Goal: Use online tool/utility: Use online tool/utility

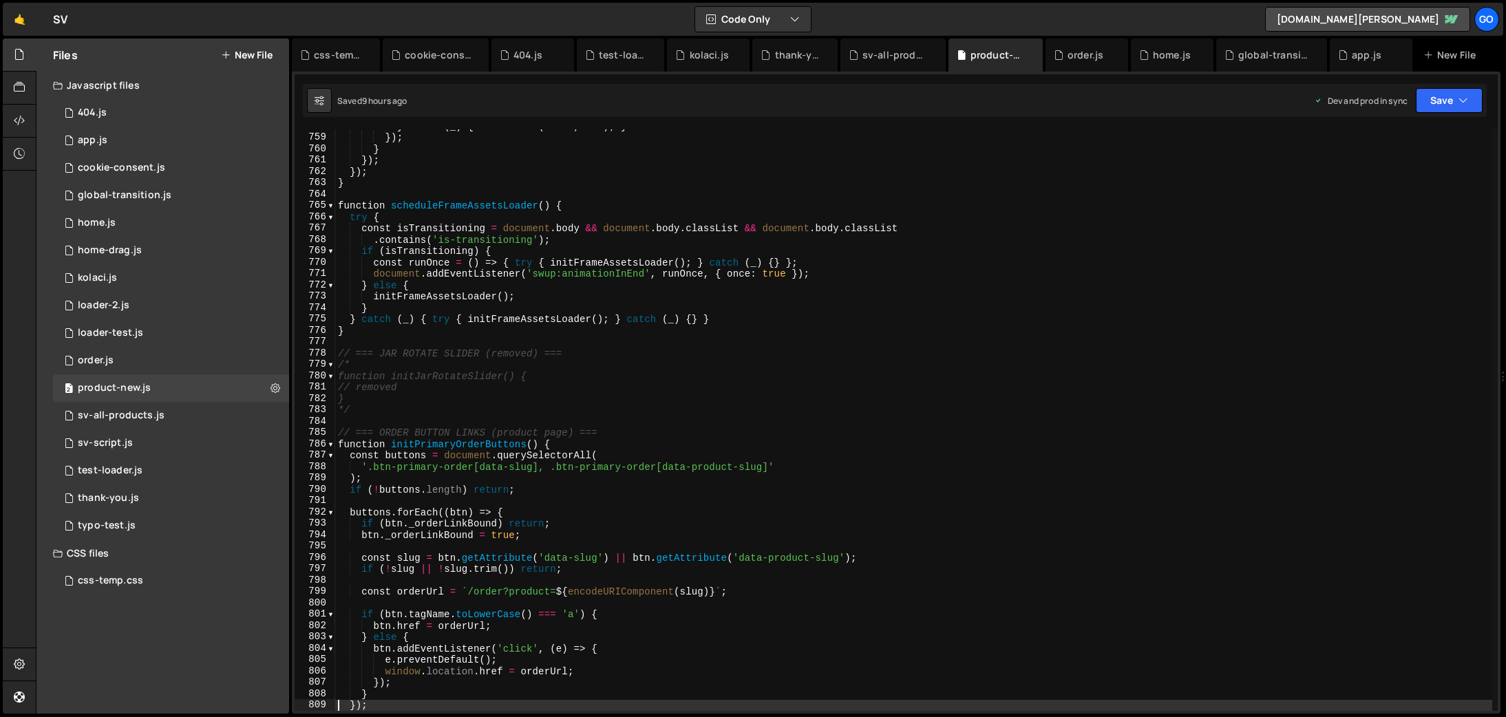
scroll to position [8608, 0]
click at [1252, 64] on div "global-transition.js" at bounding box center [1271, 55] width 111 height 33
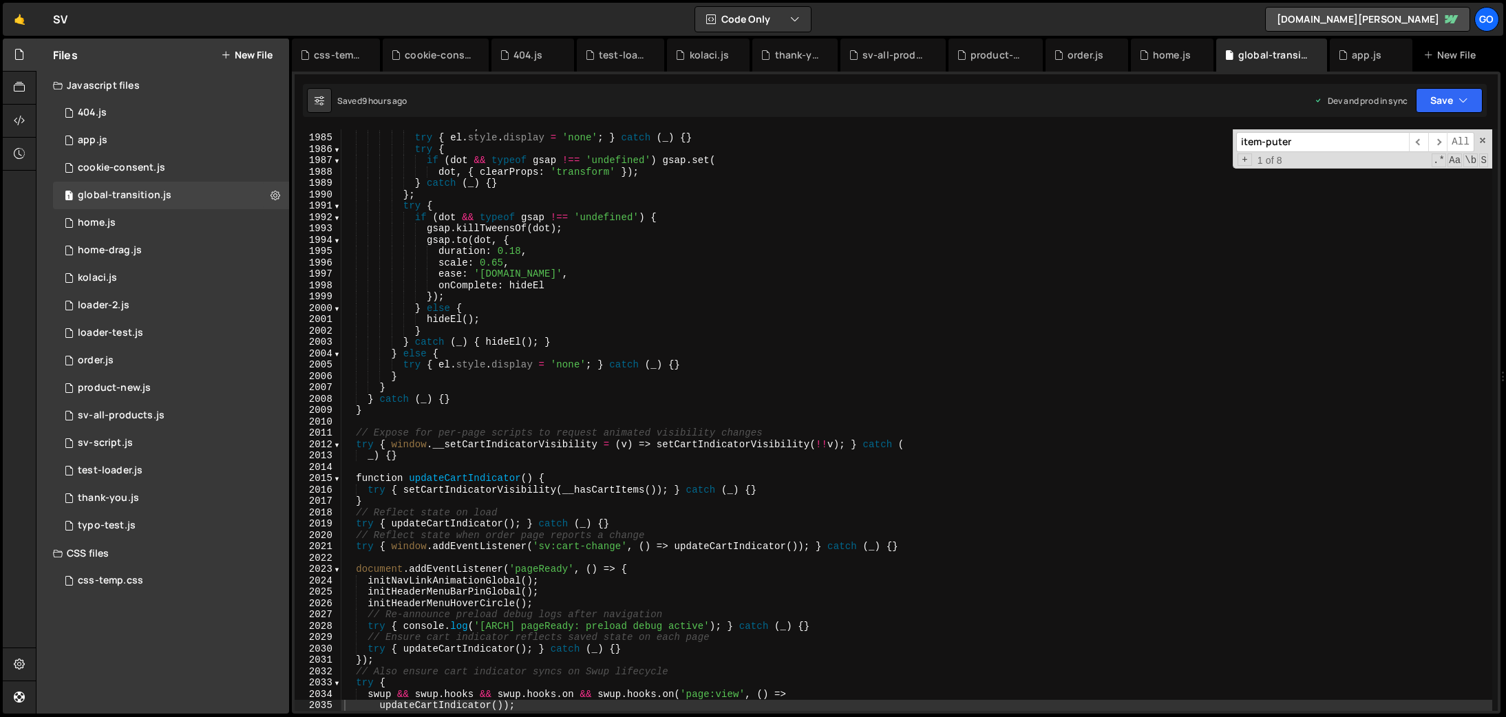
click at [1307, 143] on input "item-puter" at bounding box center [1322, 142] width 173 height 20
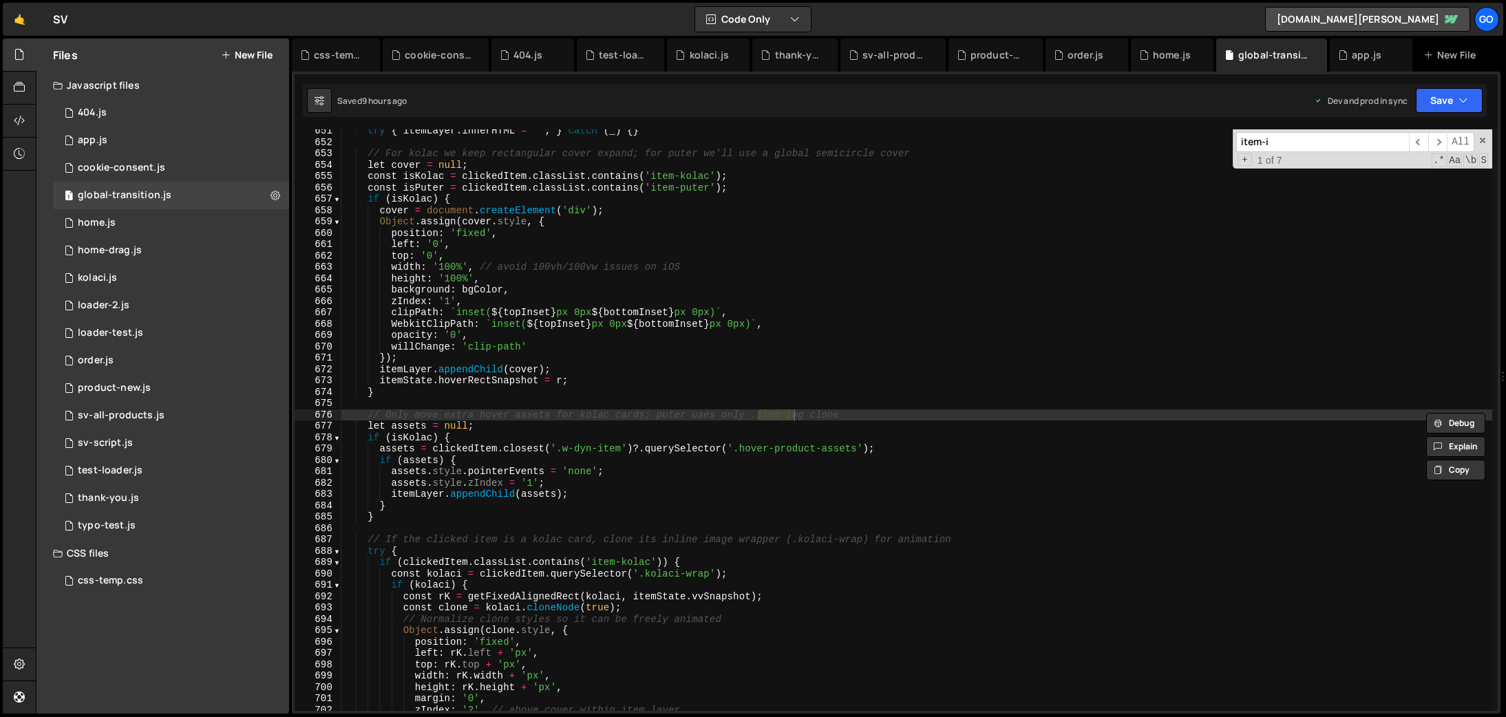
scroll to position [7199, 0]
type input "item-img"
click at [1440, 140] on span "​" at bounding box center [1438, 142] width 19 height 20
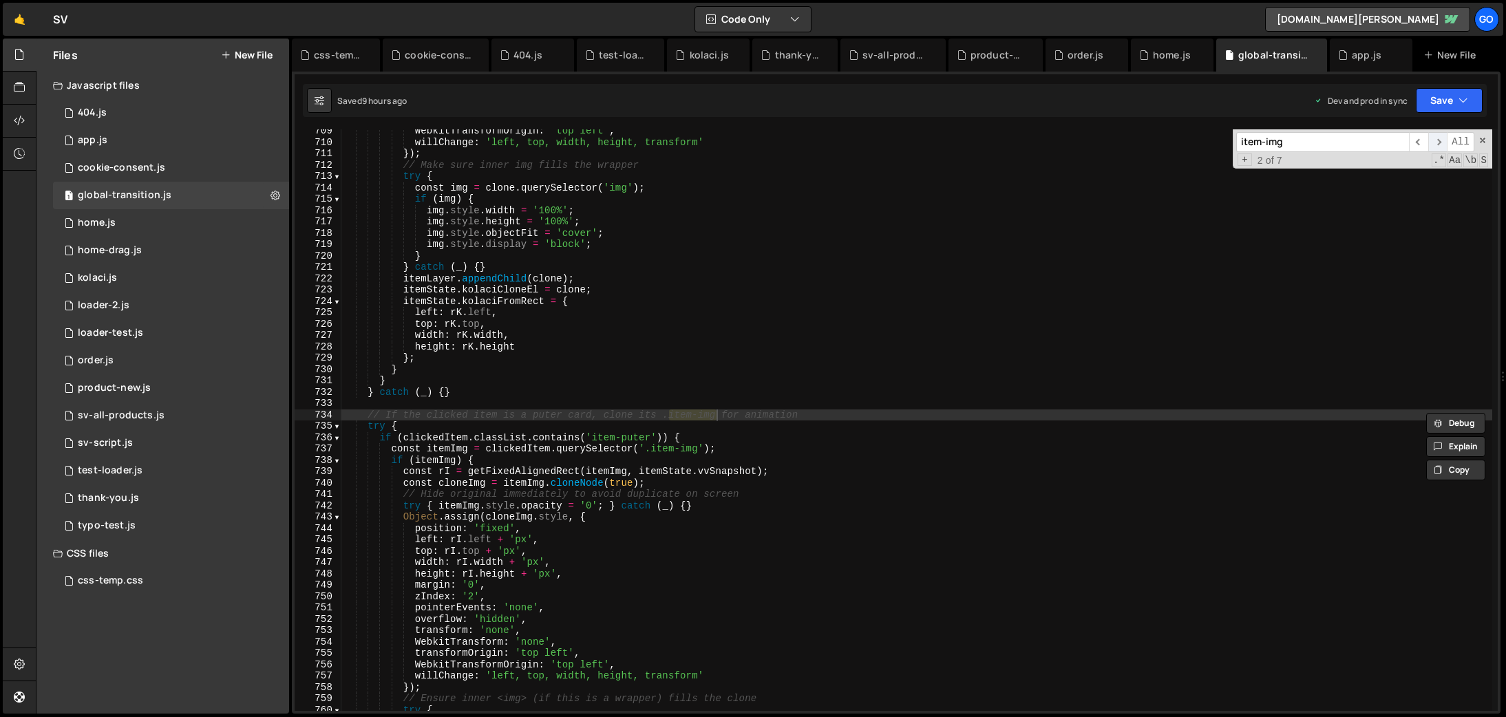
scroll to position [7841, 0]
click at [1440, 140] on span "​" at bounding box center [1438, 142] width 19 height 20
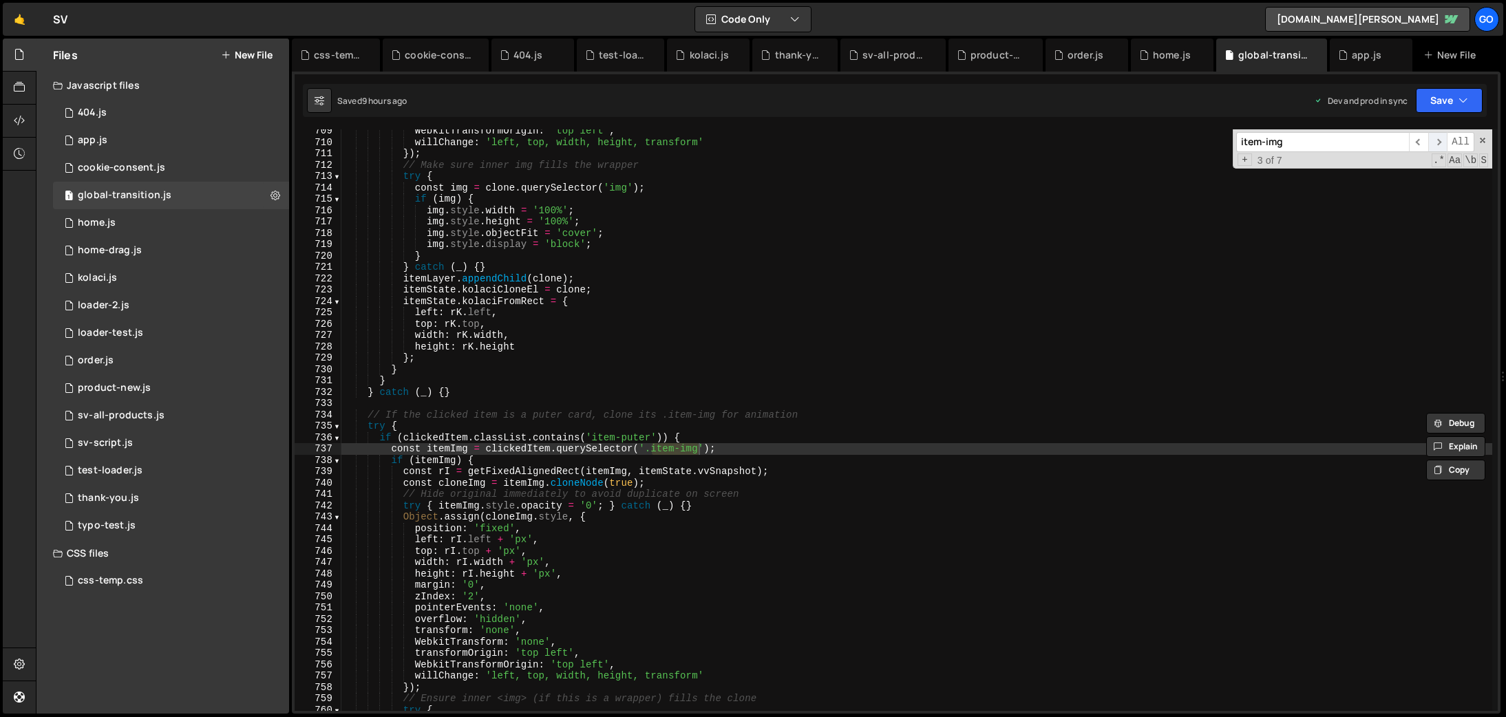
click at [1440, 140] on span "​" at bounding box center [1438, 142] width 19 height 20
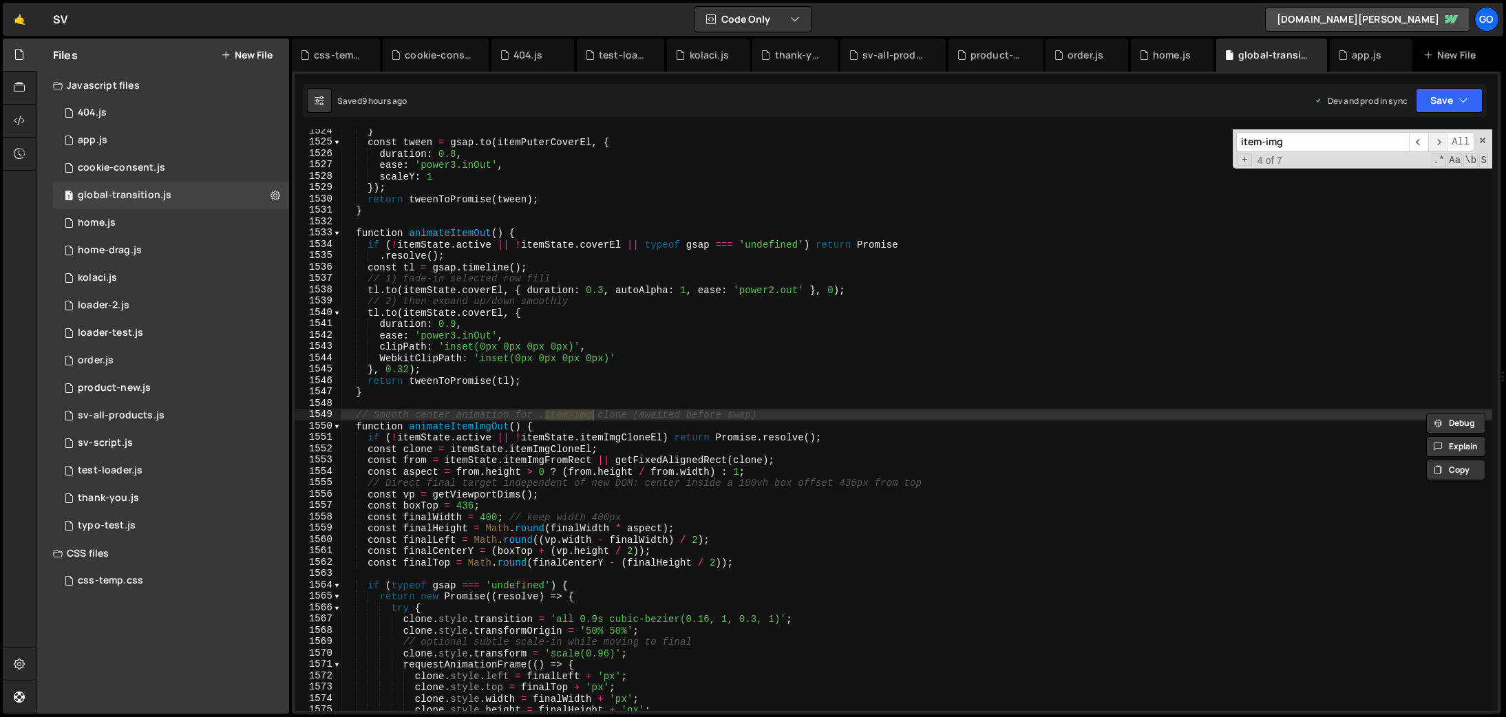
scroll to position [16863, 0]
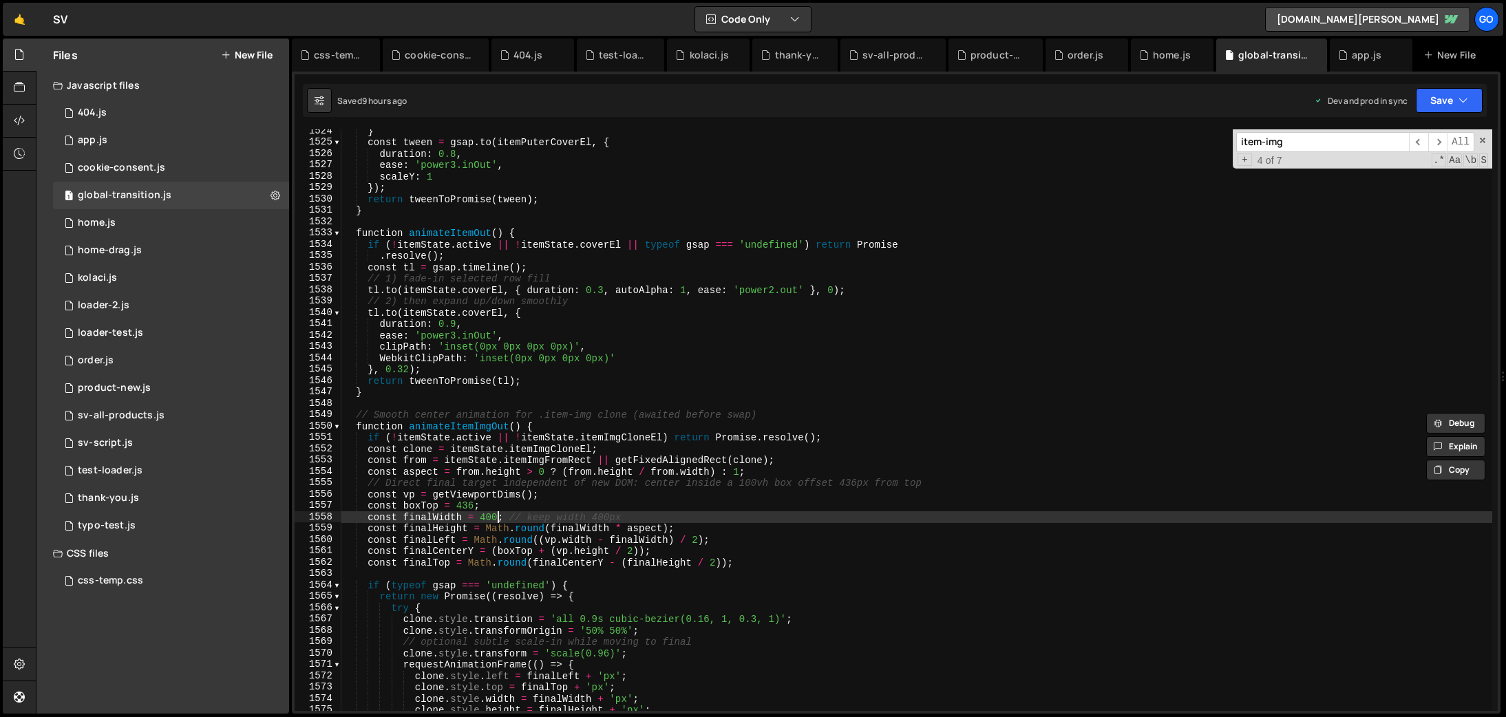
click at [498, 514] on div "} const tween = gsap . to ( itemPuterCoverEl , { duration : 0.8 , ease : 'power…" at bounding box center [916, 427] width 1151 height 604
click at [486, 513] on div "} const tween = gsap . to ( itemPuterCoverEl , { duration : 0.8 , ease : 'power…" at bounding box center [916, 427] width 1151 height 604
click at [498, 514] on div "} const tween = gsap . to ( itemPuterCoverEl , { duration : 0.8 , ease : 'power…" at bounding box center [916, 427] width 1151 height 604
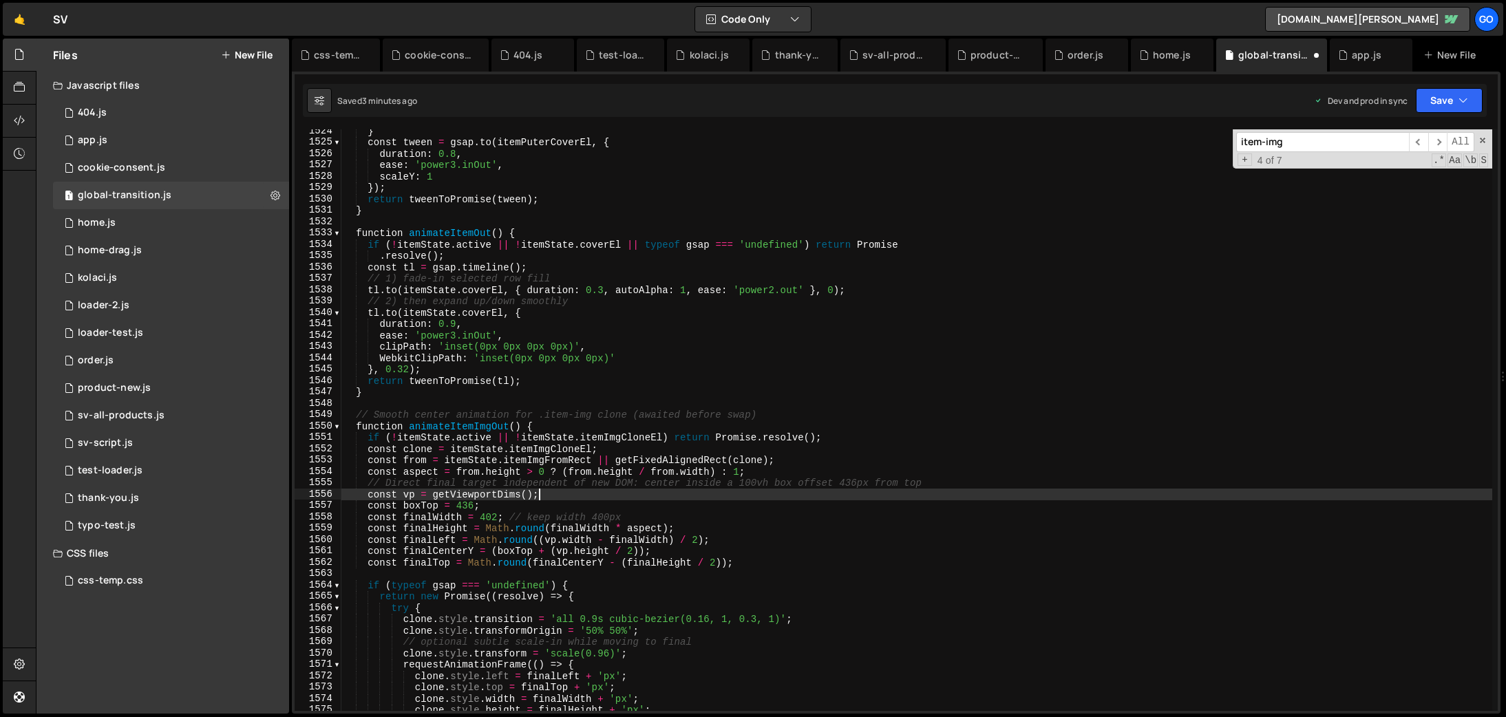
click at [783, 493] on div "} const tween = gsap . to ( itemPuterCoverEl , { duration : 0.8 , ease : 'power…" at bounding box center [916, 427] width 1151 height 604
type textarea "const vp = getViewportDims();"
click at [1308, 136] on input "item-img" at bounding box center [1322, 142] width 173 height 20
drag, startPoint x: 1301, startPoint y: 140, endPoint x: 1212, endPoint y: 133, distance: 89.8
click at [1212, 133] on div "} const tween = gsap . to ( itemPuterCoverEl , { duration : 0.8 , ease : 'power…" at bounding box center [916, 420] width 1151 height 582
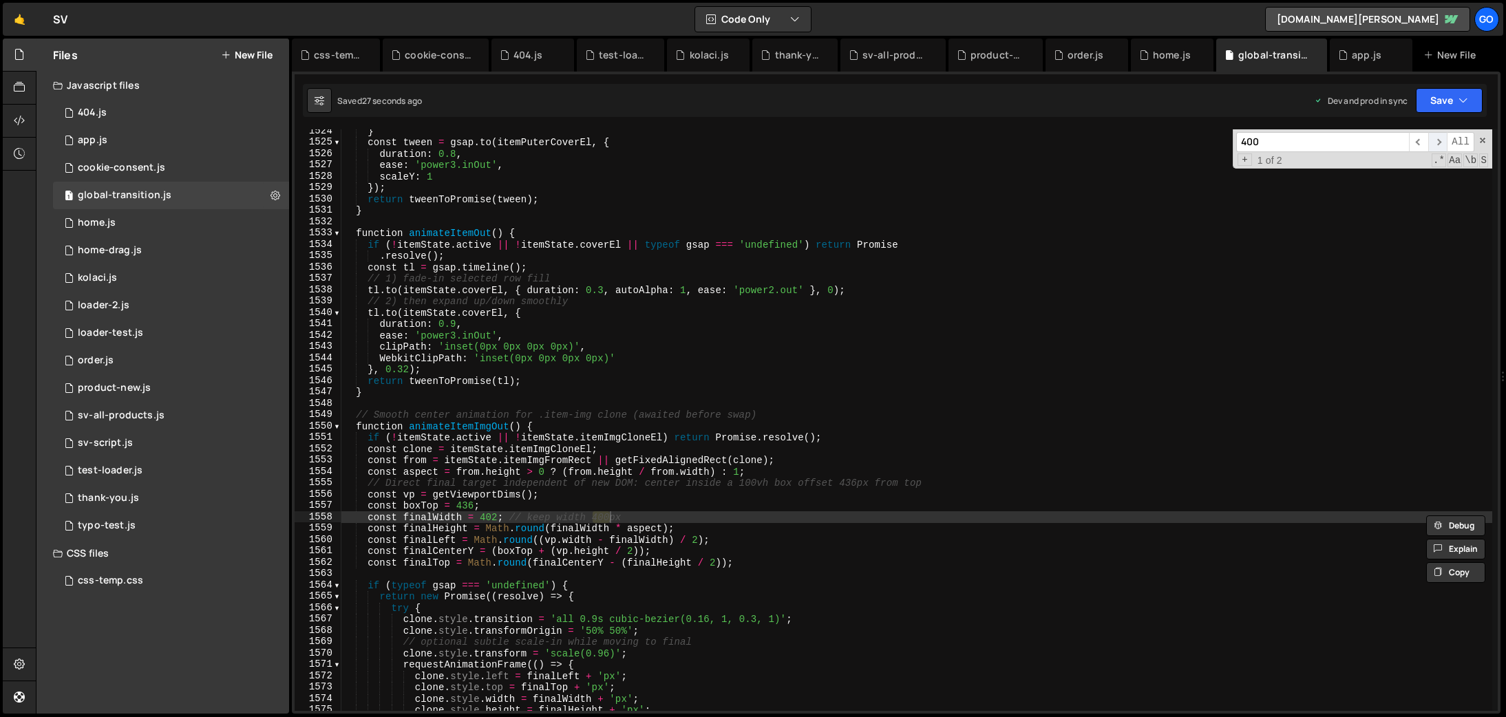
type input "400"
click at [1430, 143] on span "​" at bounding box center [1438, 142] width 19 height 20
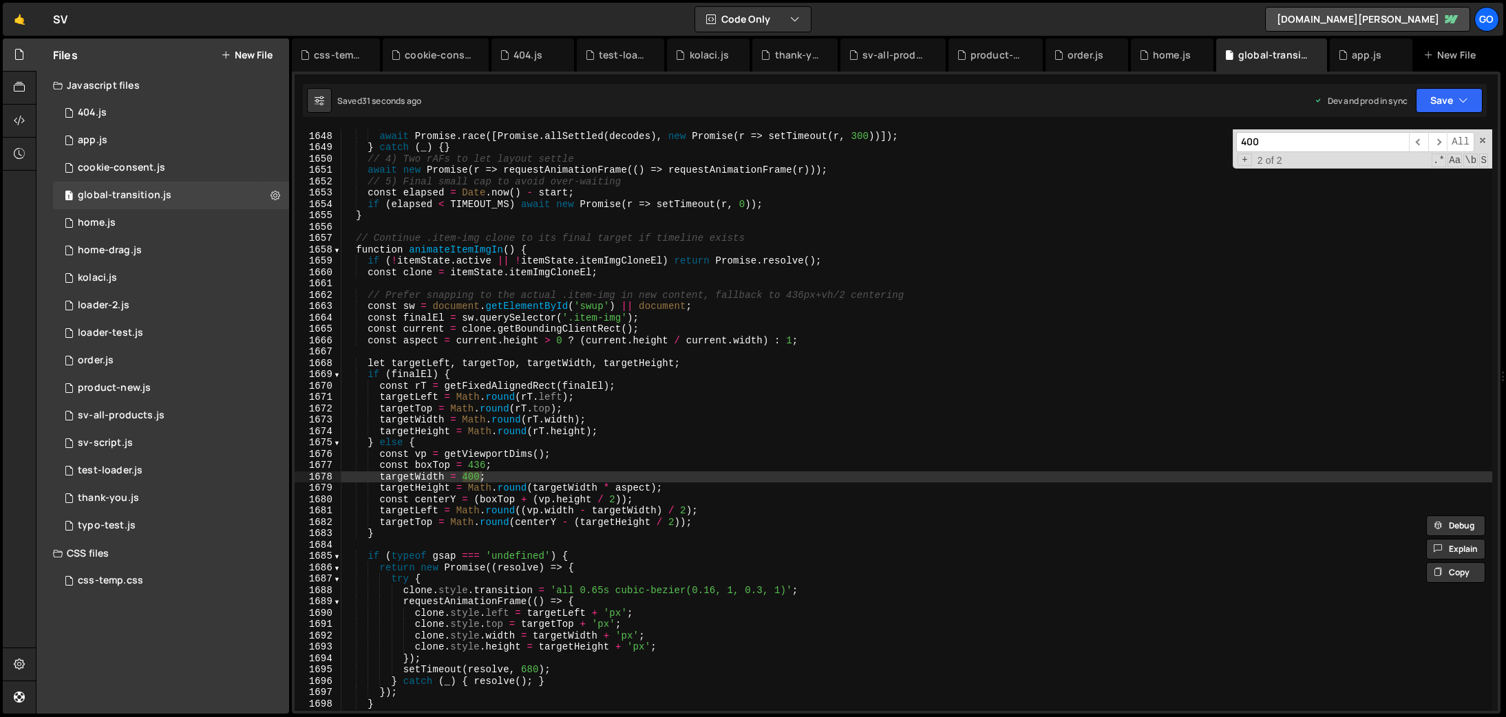
scroll to position [18228, 0]
click at [478, 482] on div "Promise . resolve ( ))) ; await Promise . race ([ Promise . allSettled ( decode…" at bounding box center [916, 420] width 1151 height 582
click at [828, 429] on div "Promise . resolve ( ))) ; await Promise . race ([ Promise . allSettled ( decode…" at bounding box center [916, 423] width 1151 height 604
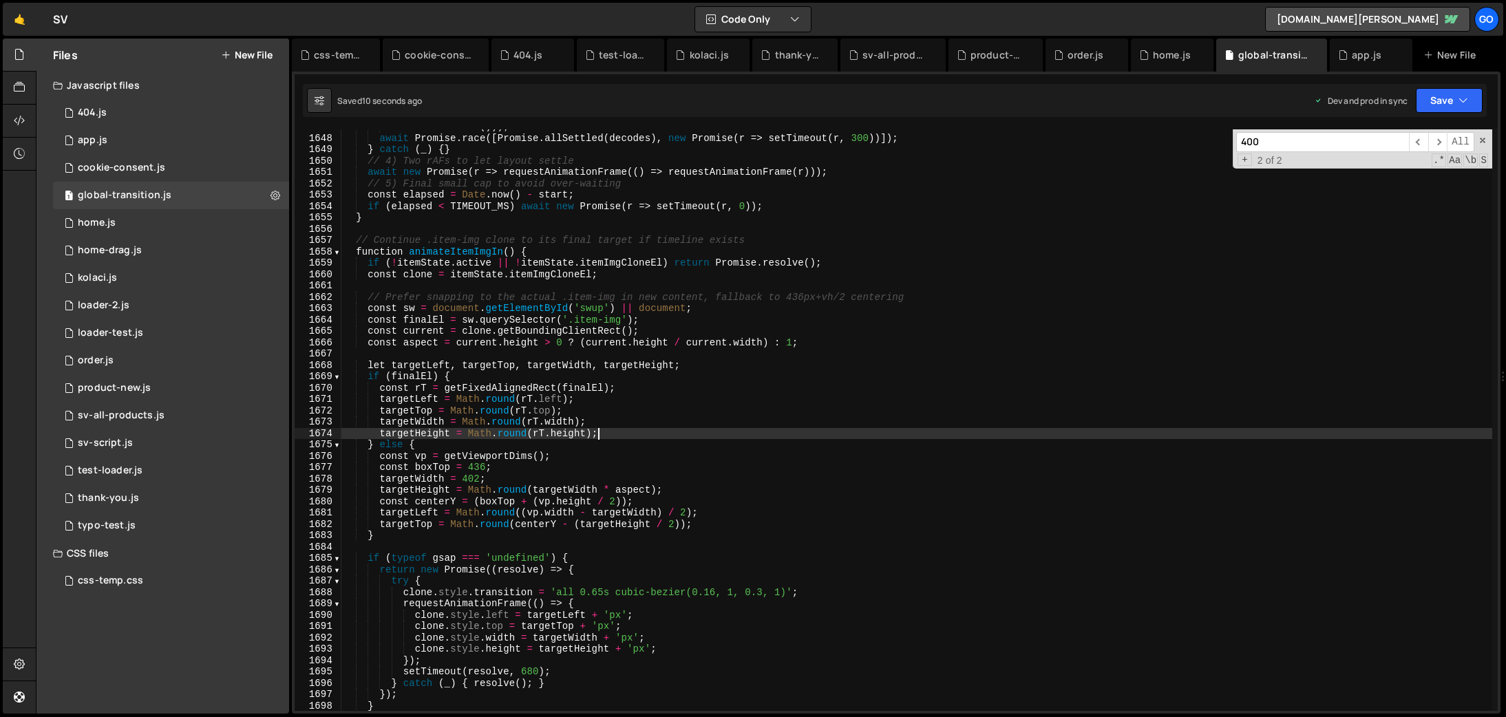
type textarea "targetHeight = Math.round(rT.height);"
click at [8, 290] on div at bounding box center [19, 377] width 33 height 676
click at [1263, 137] on input "400" at bounding box center [1322, 142] width 173 height 20
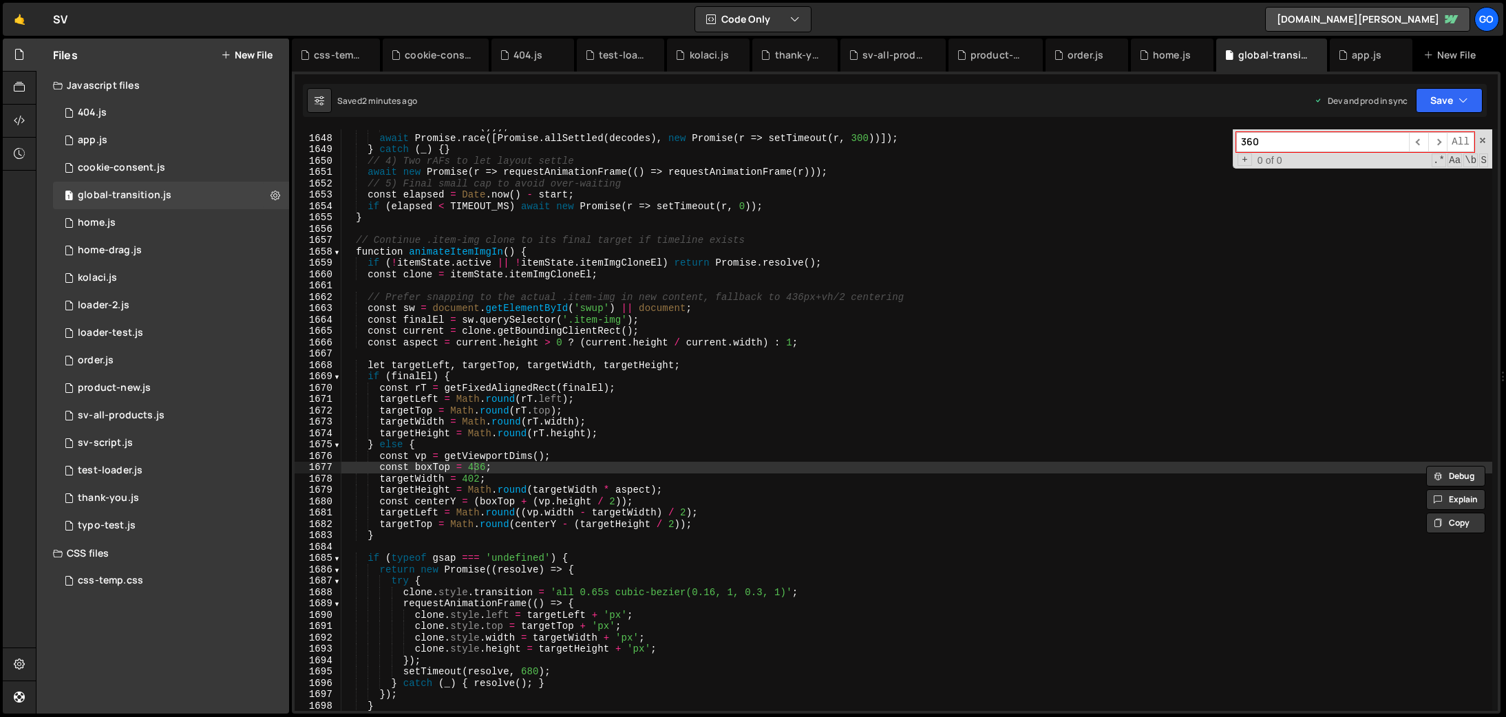
click at [1324, 144] on input "360" at bounding box center [1322, 142] width 173 height 20
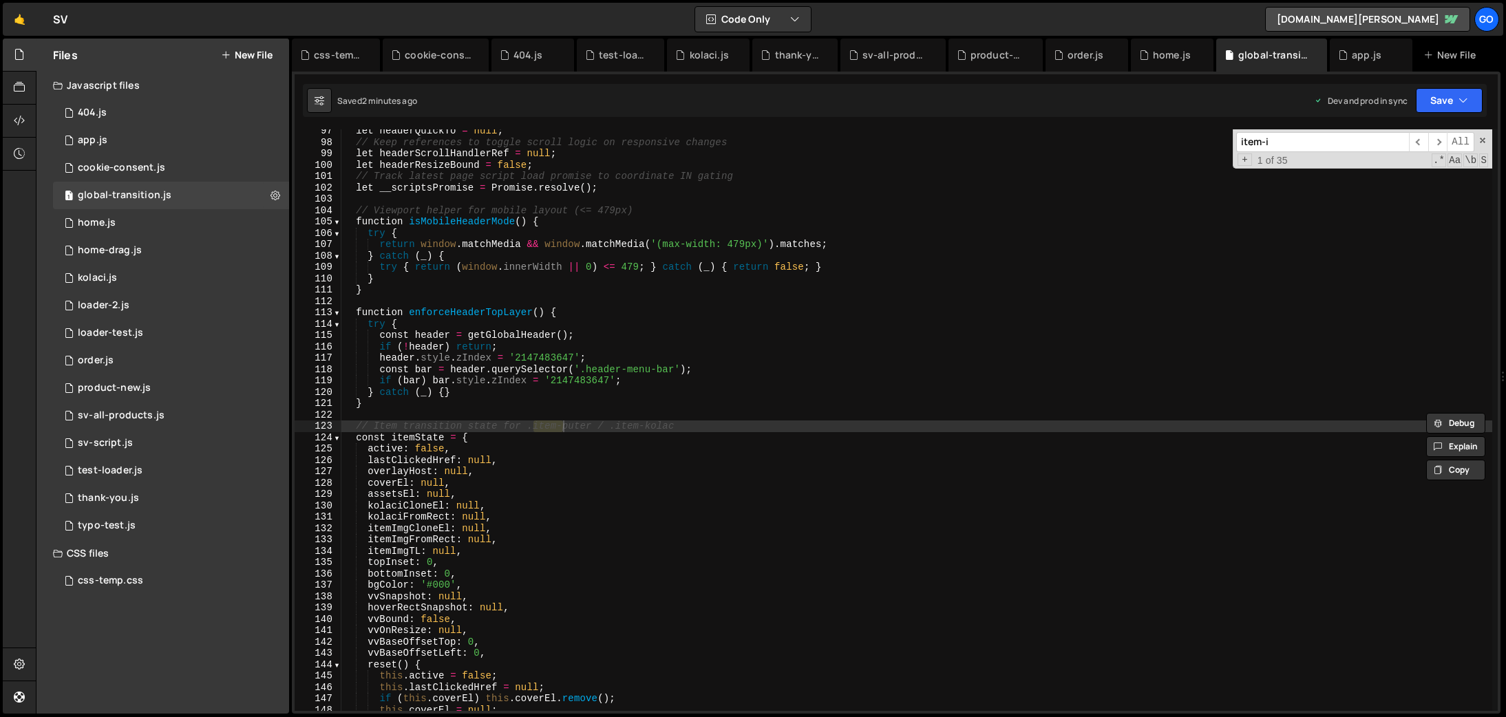
scroll to position [7199, 0]
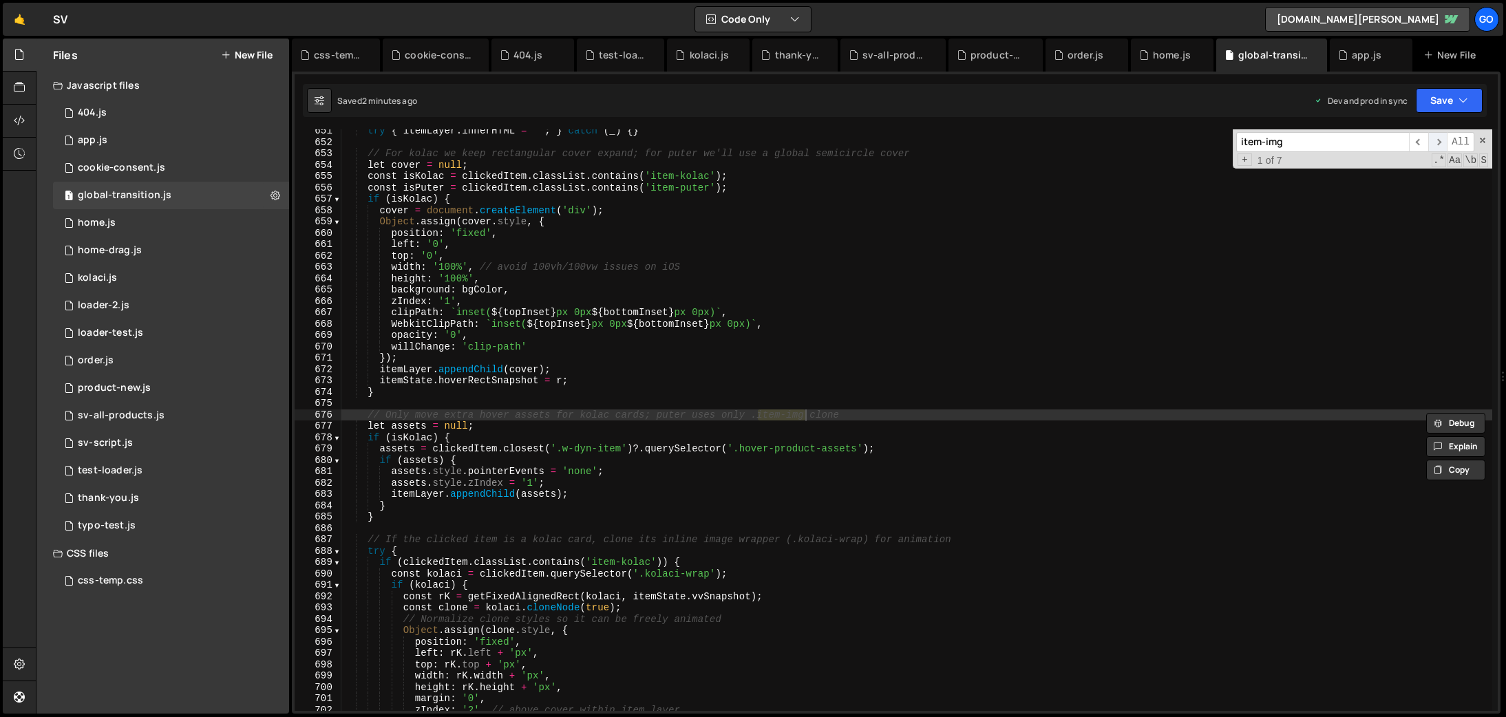
type input "item-img"
click at [1433, 142] on span "​" at bounding box center [1438, 142] width 19 height 20
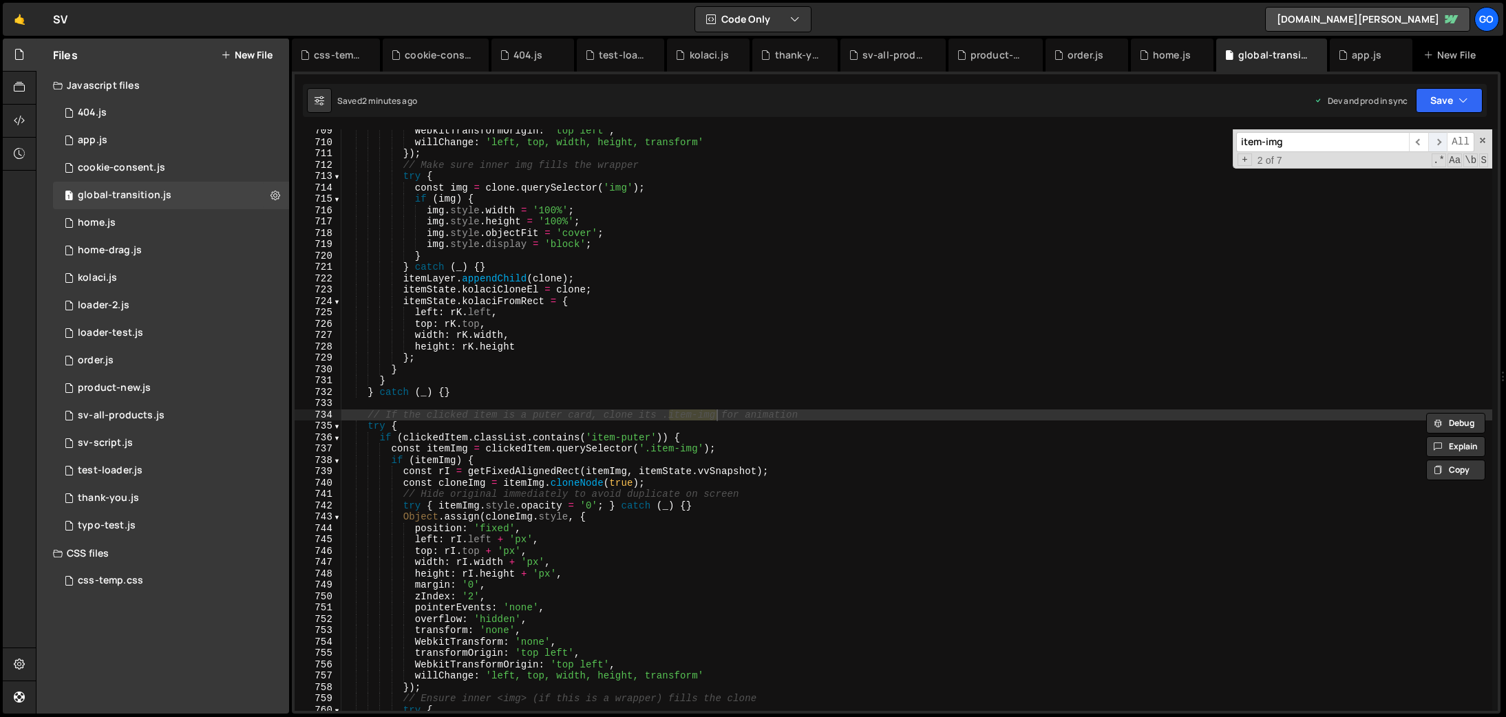
scroll to position [7841, 0]
click at [1433, 142] on span "​" at bounding box center [1438, 142] width 19 height 20
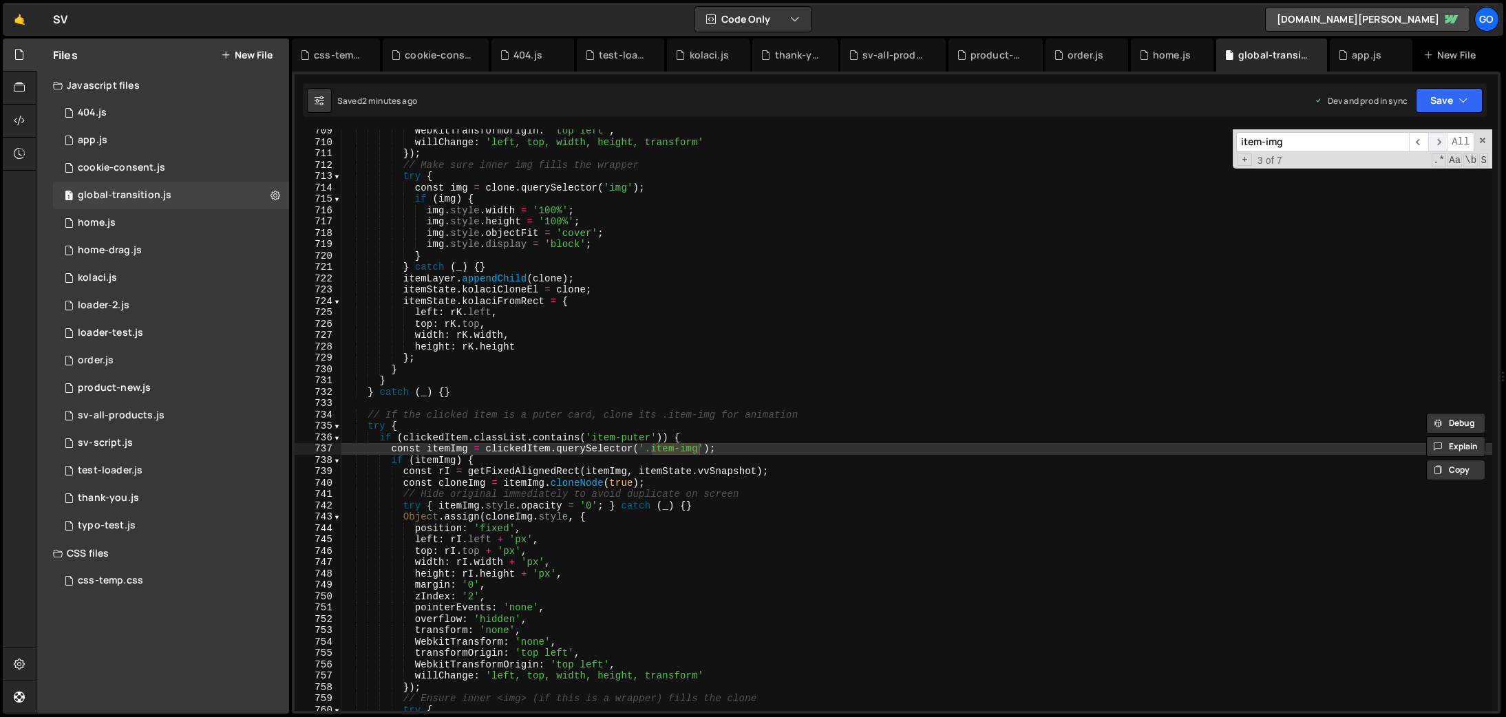
click at [1433, 142] on span "​" at bounding box center [1438, 142] width 19 height 20
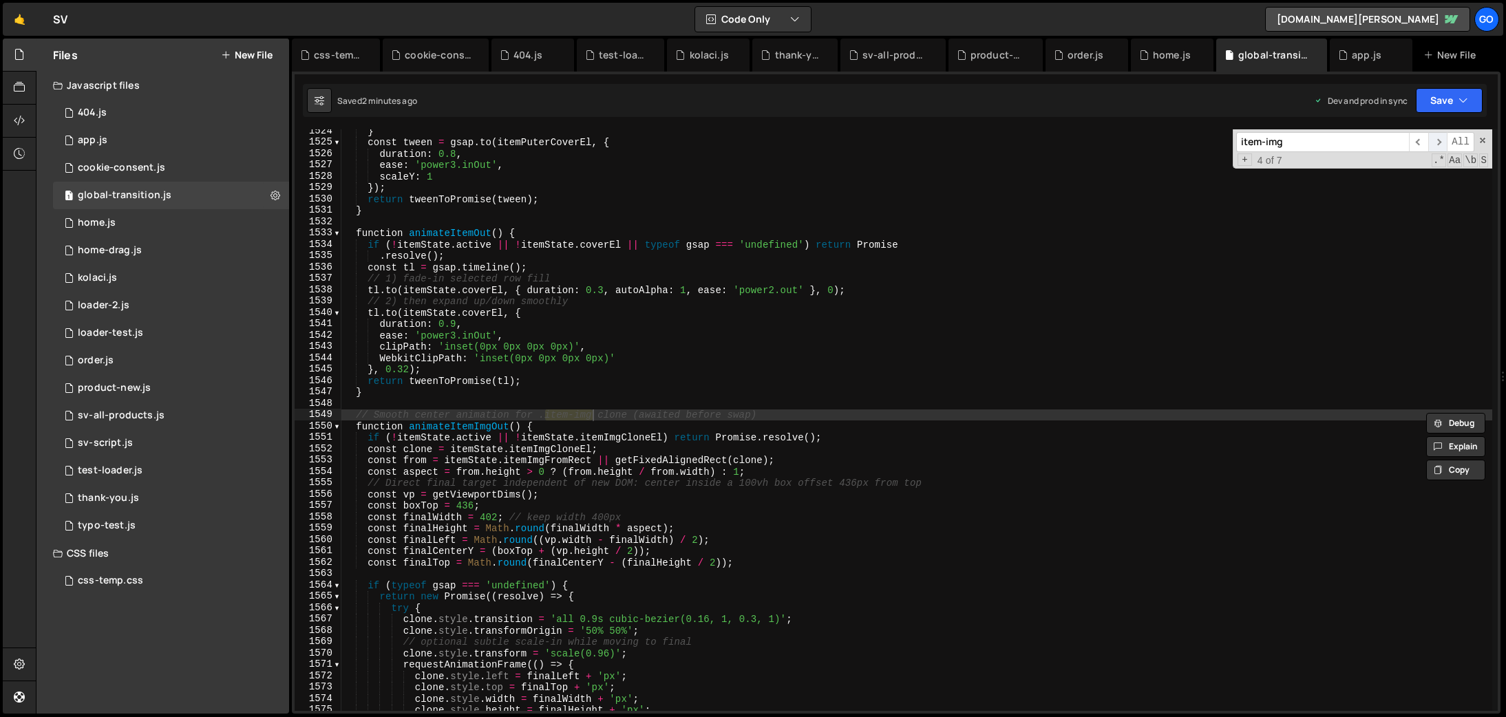
scroll to position [16863, 0]
click at [1433, 142] on span "​" at bounding box center [1438, 142] width 19 height 20
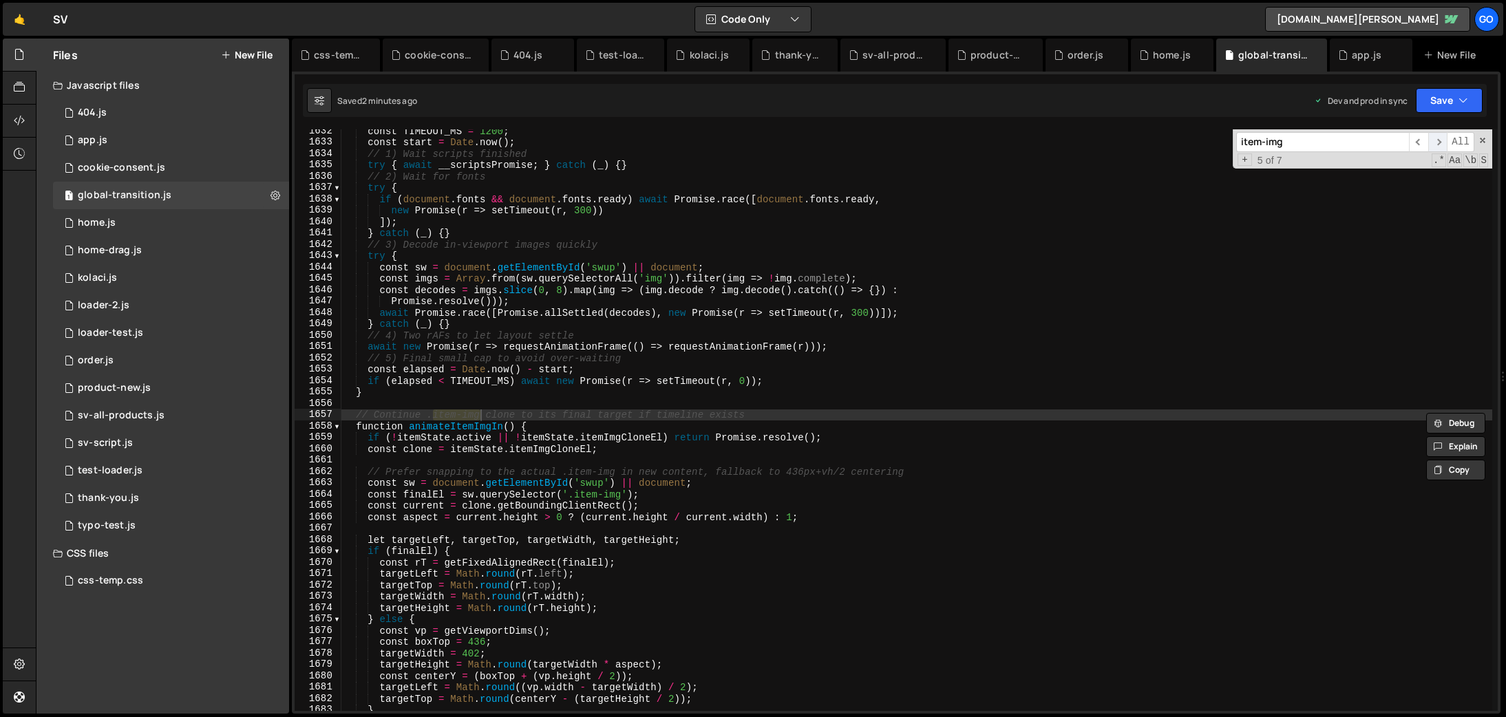
scroll to position [18058, 0]
click at [1433, 142] on span "​" at bounding box center [1438, 142] width 19 height 20
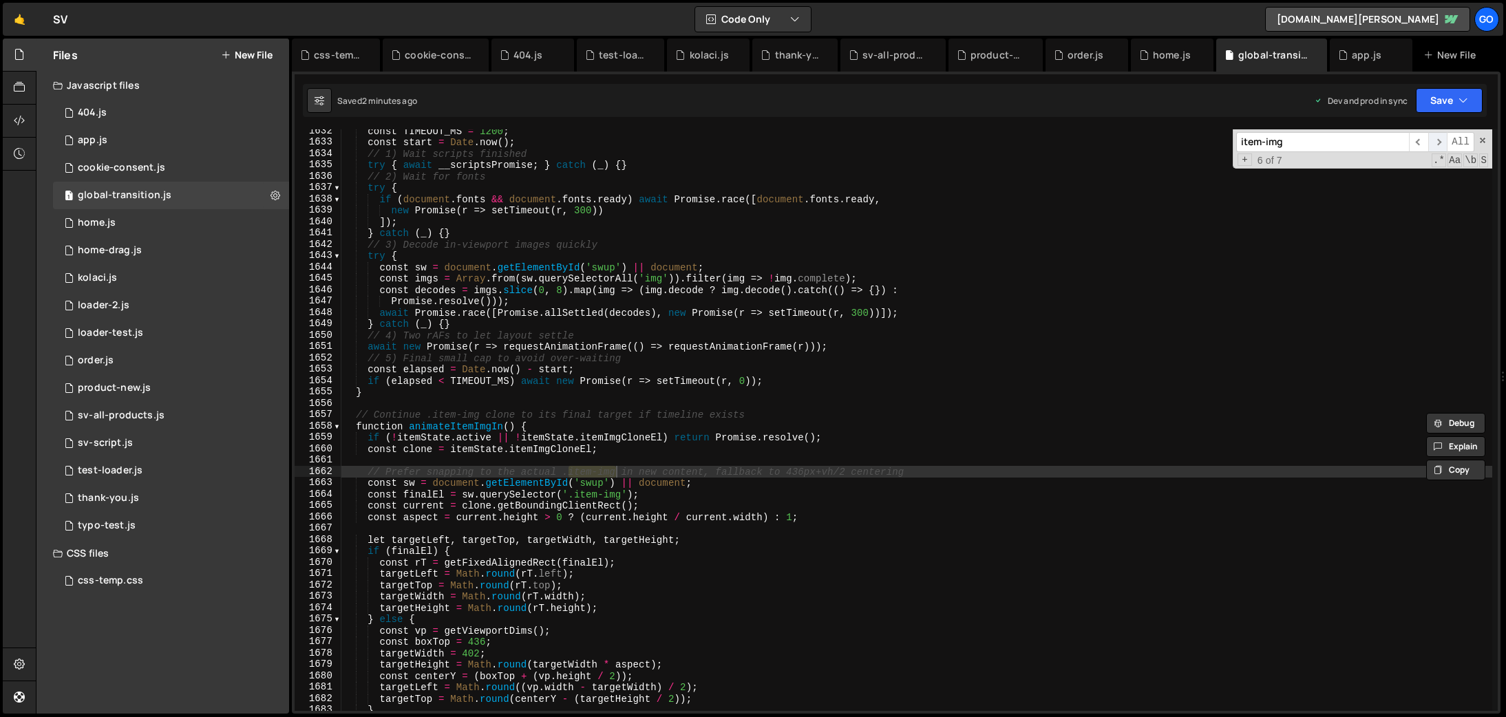
click at [1433, 142] on span "​" at bounding box center [1438, 142] width 19 height 20
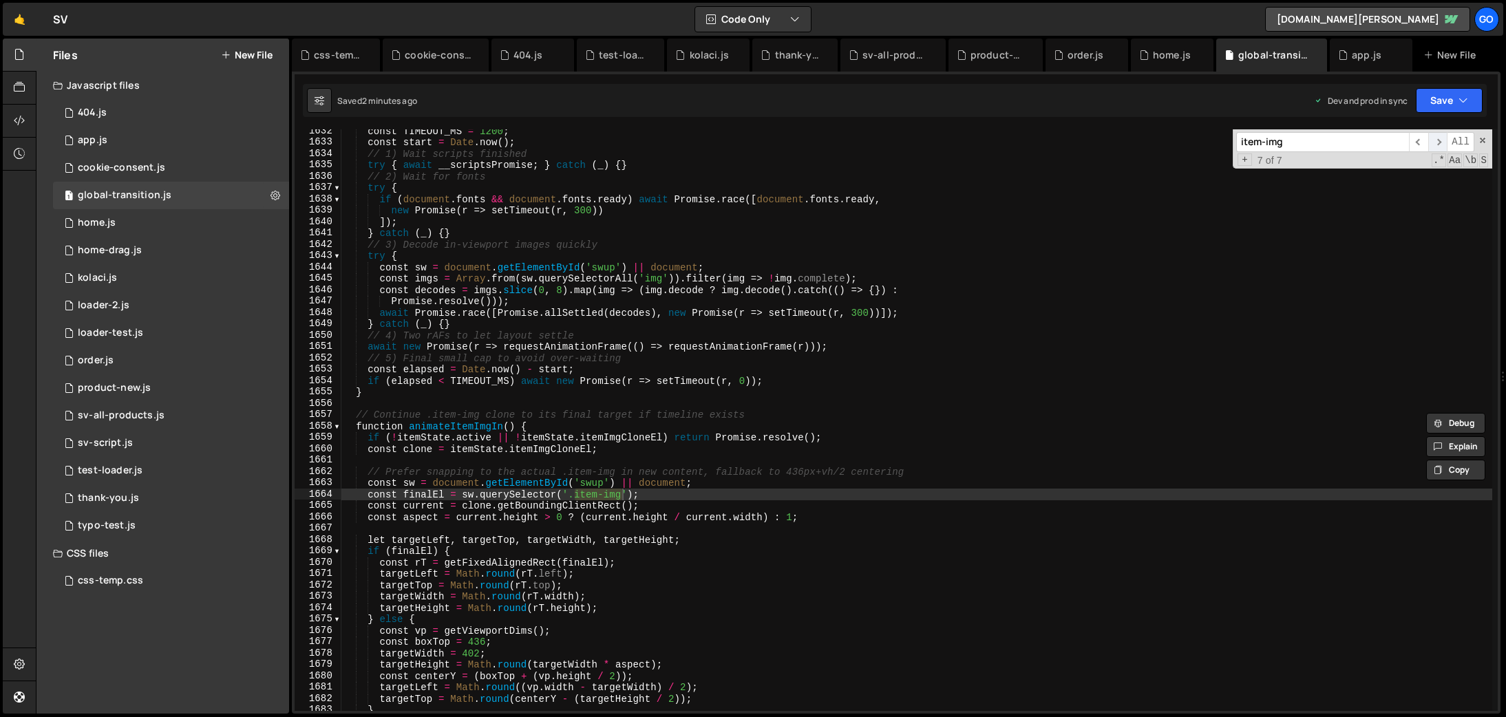
click at [1433, 142] on span "​" at bounding box center [1438, 142] width 19 height 20
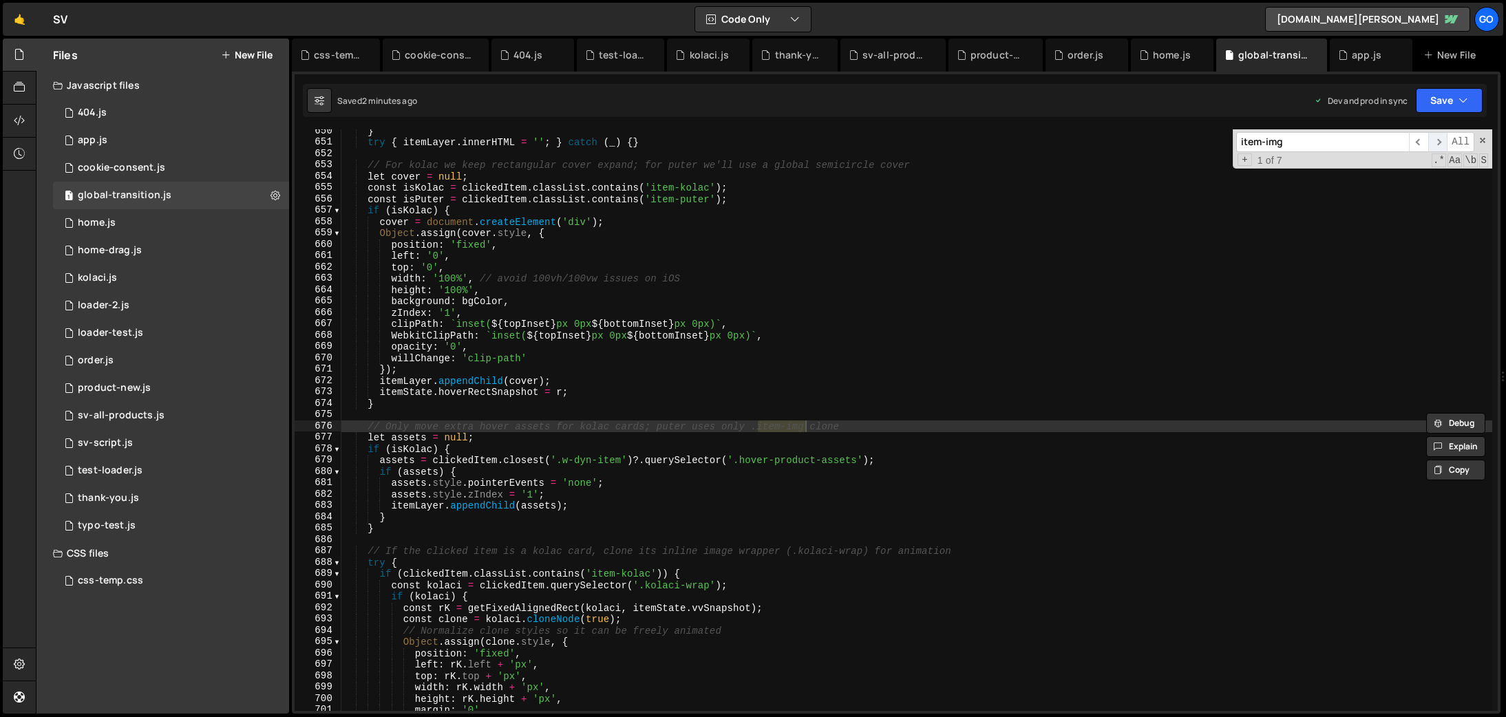
click at [1433, 142] on span "​" at bounding box center [1438, 142] width 19 height 20
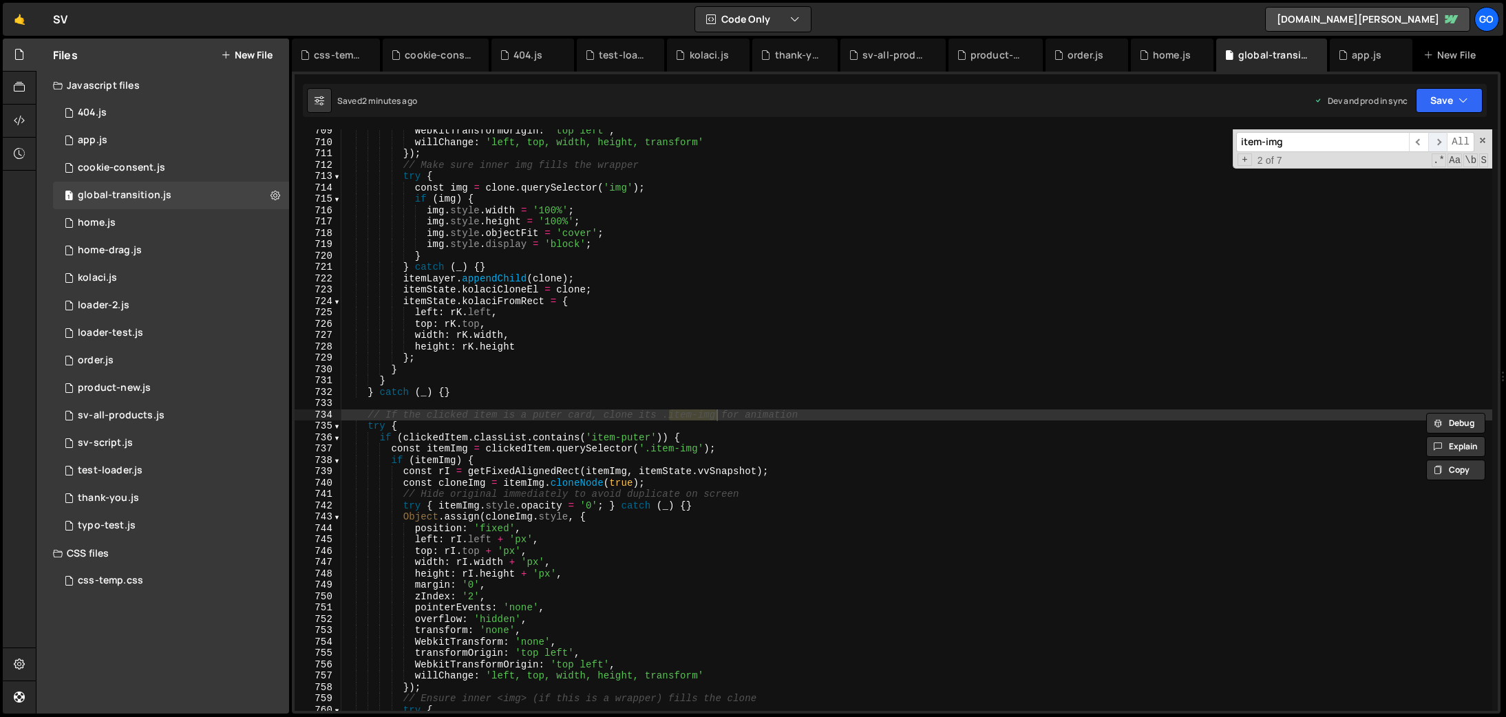
click at [1433, 142] on span "​" at bounding box center [1438, 142] width 19 height 20
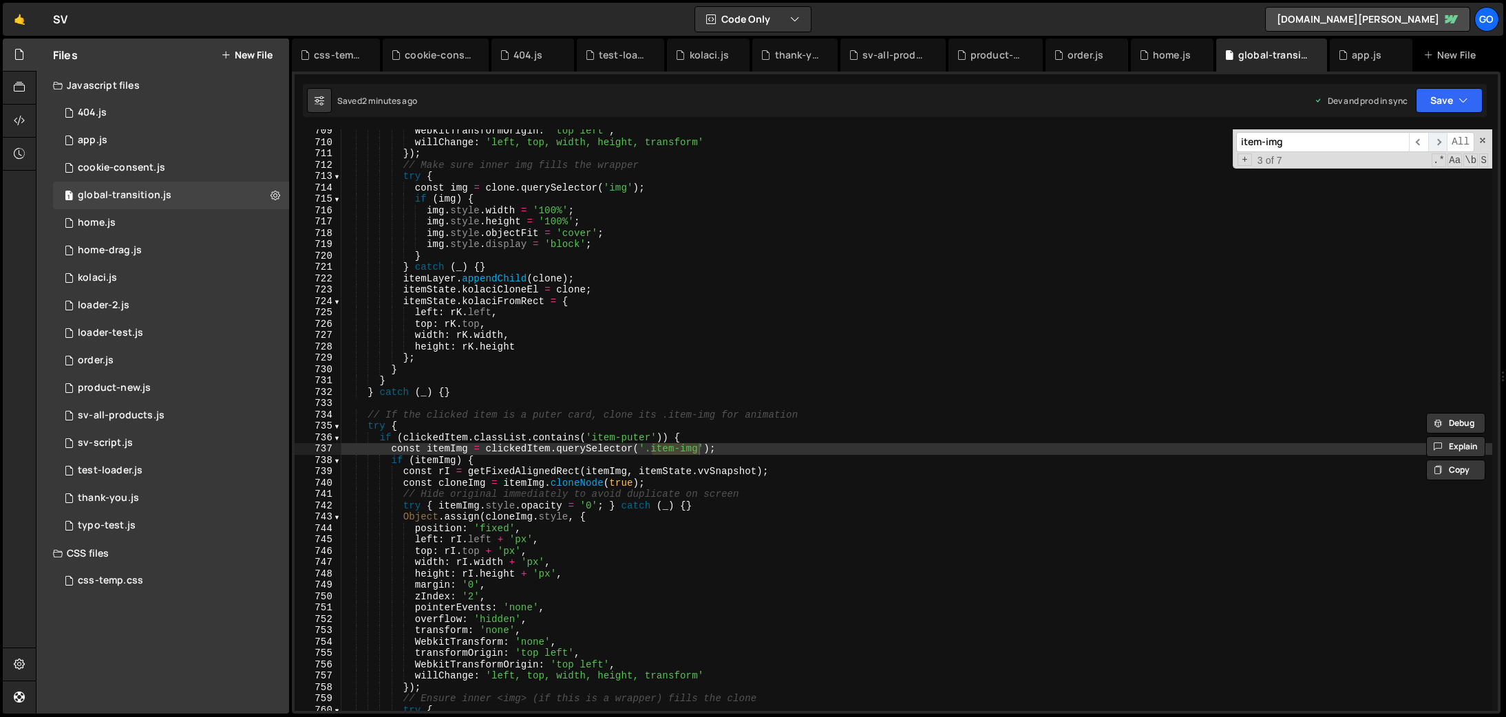
click at [1433, 142] on span "​" at bounding box center [1438, 142] width 19 height 20
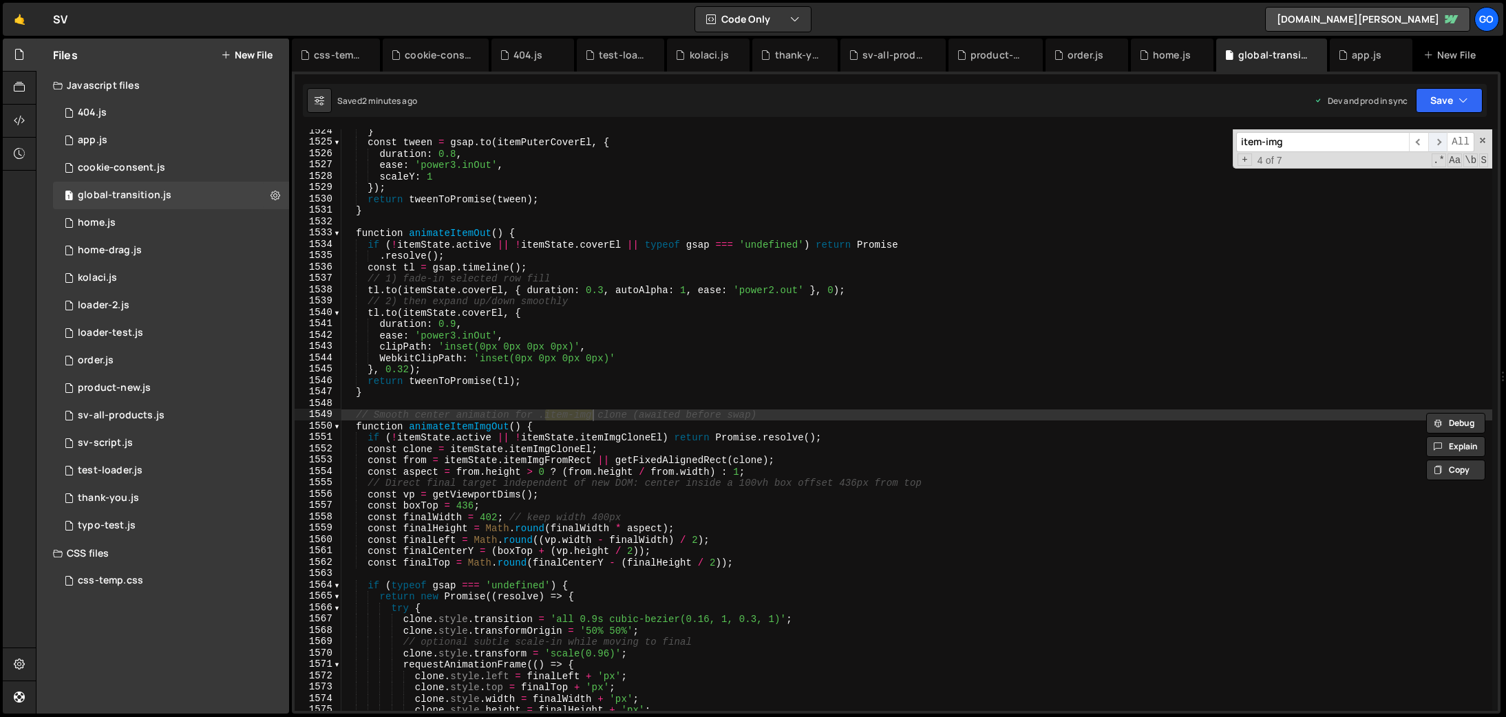
scroll to position [16863, 0]
